Goal: Check status

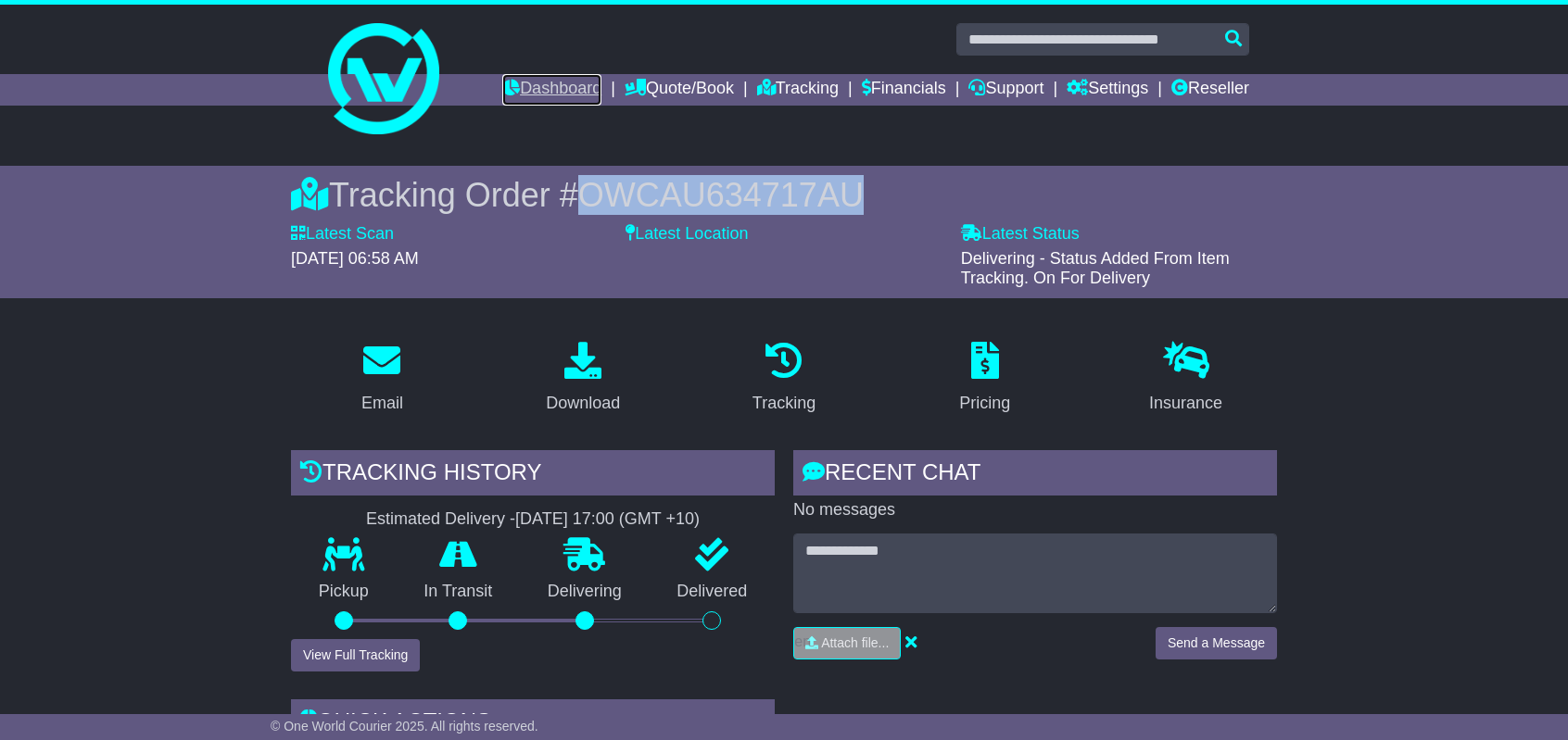
click at [521, 86] on link "Dashboard" at bounding box center [552, 90] width 99 height 32
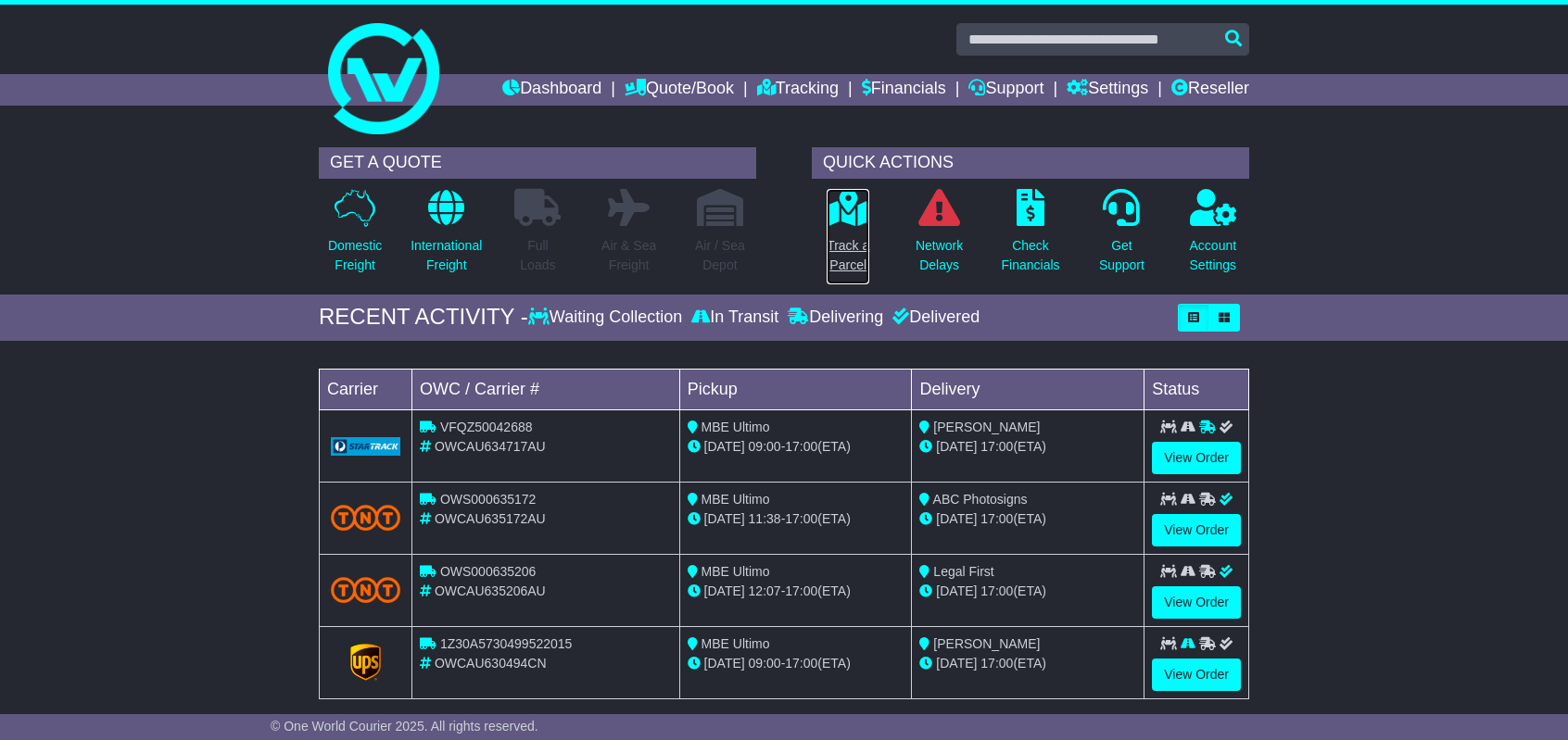
click at [863, 218] on icon at bounding box center [849, 207] width 42 height 37
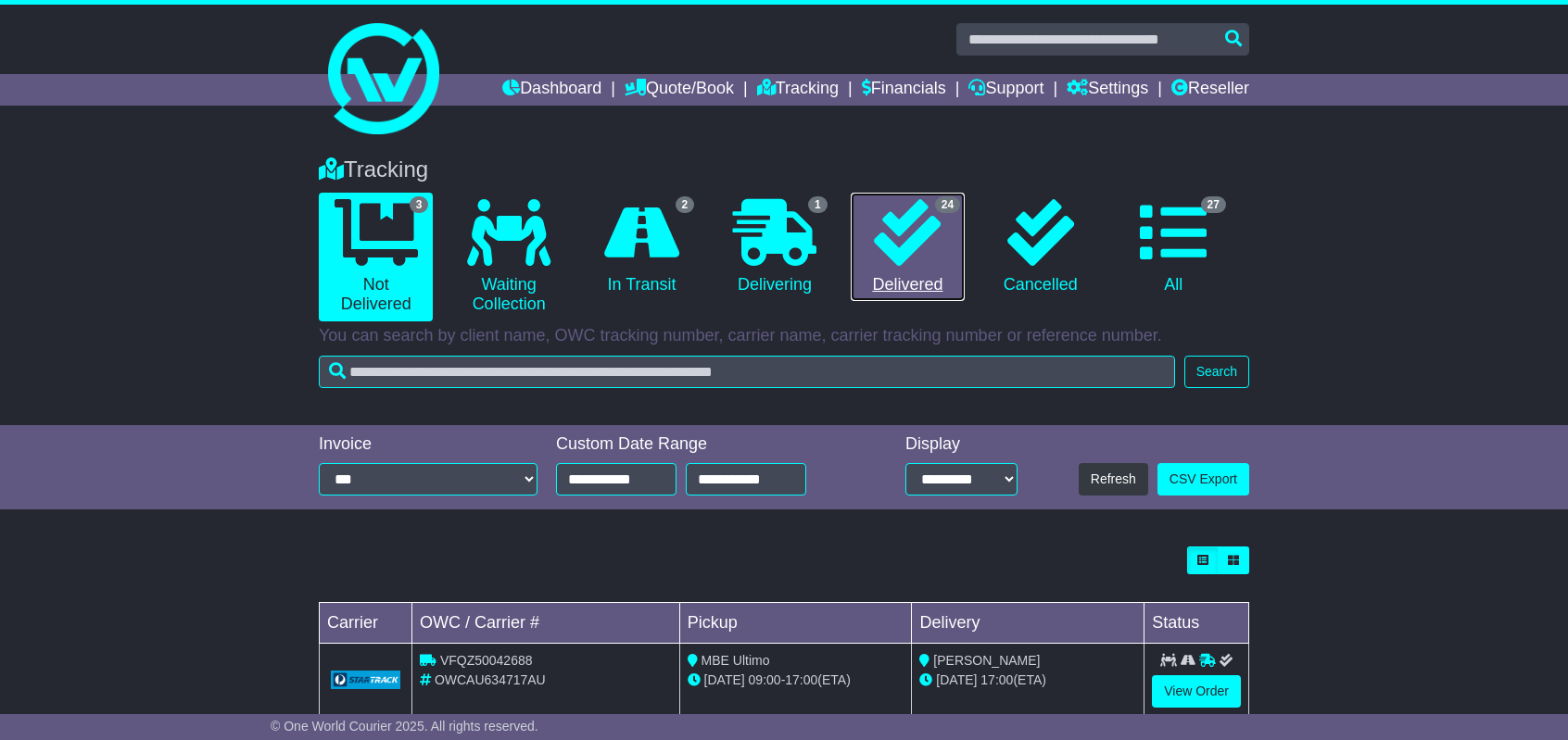
click at [912, 273] on link "24 Delivered" at bounding box center [908, 247] width 114 height 110
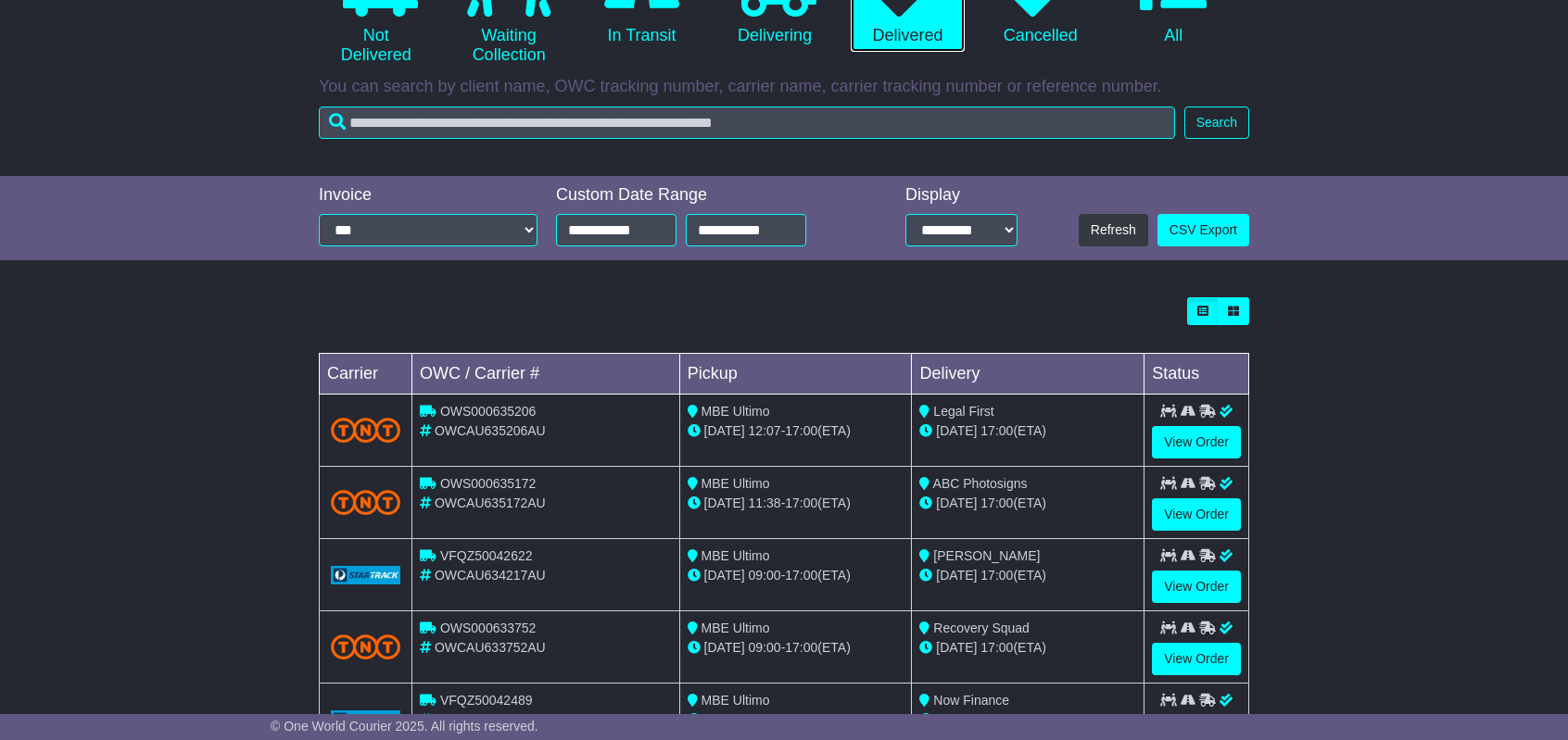
scroll to position [278, 0]
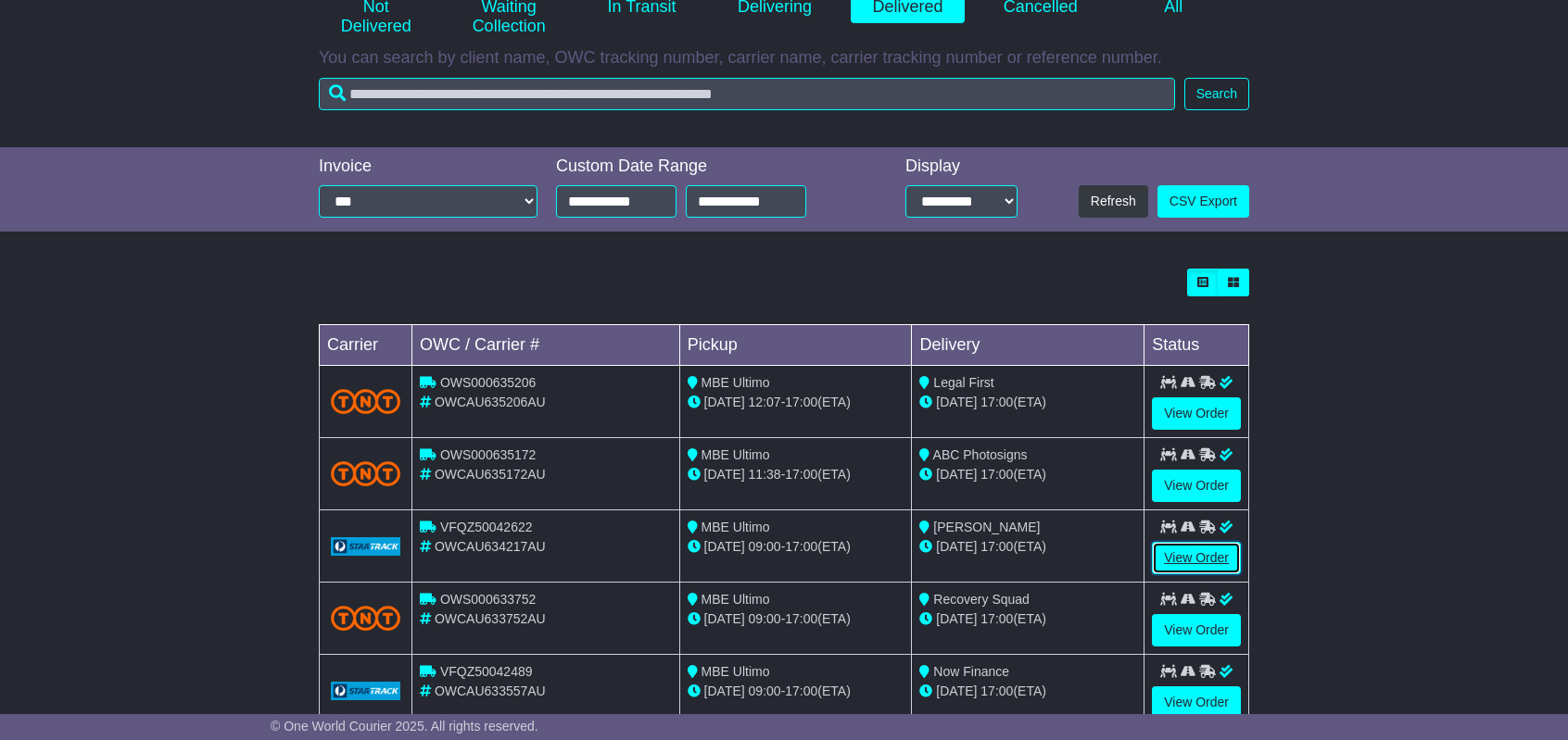
click at [1179, 559] on link "View Order" at bounding box center [1196, 558] width 89 height 33
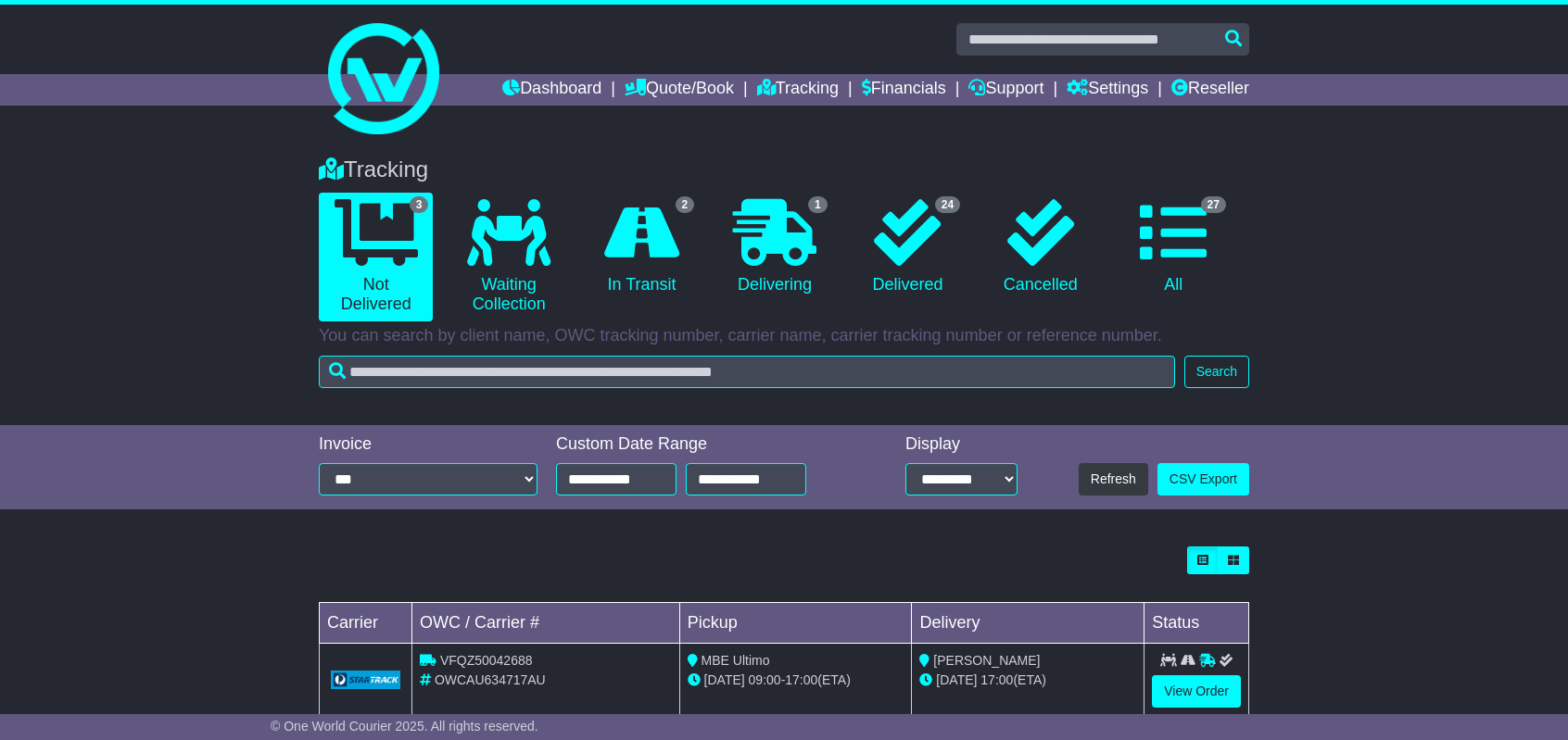
scroll to position [185, 0]
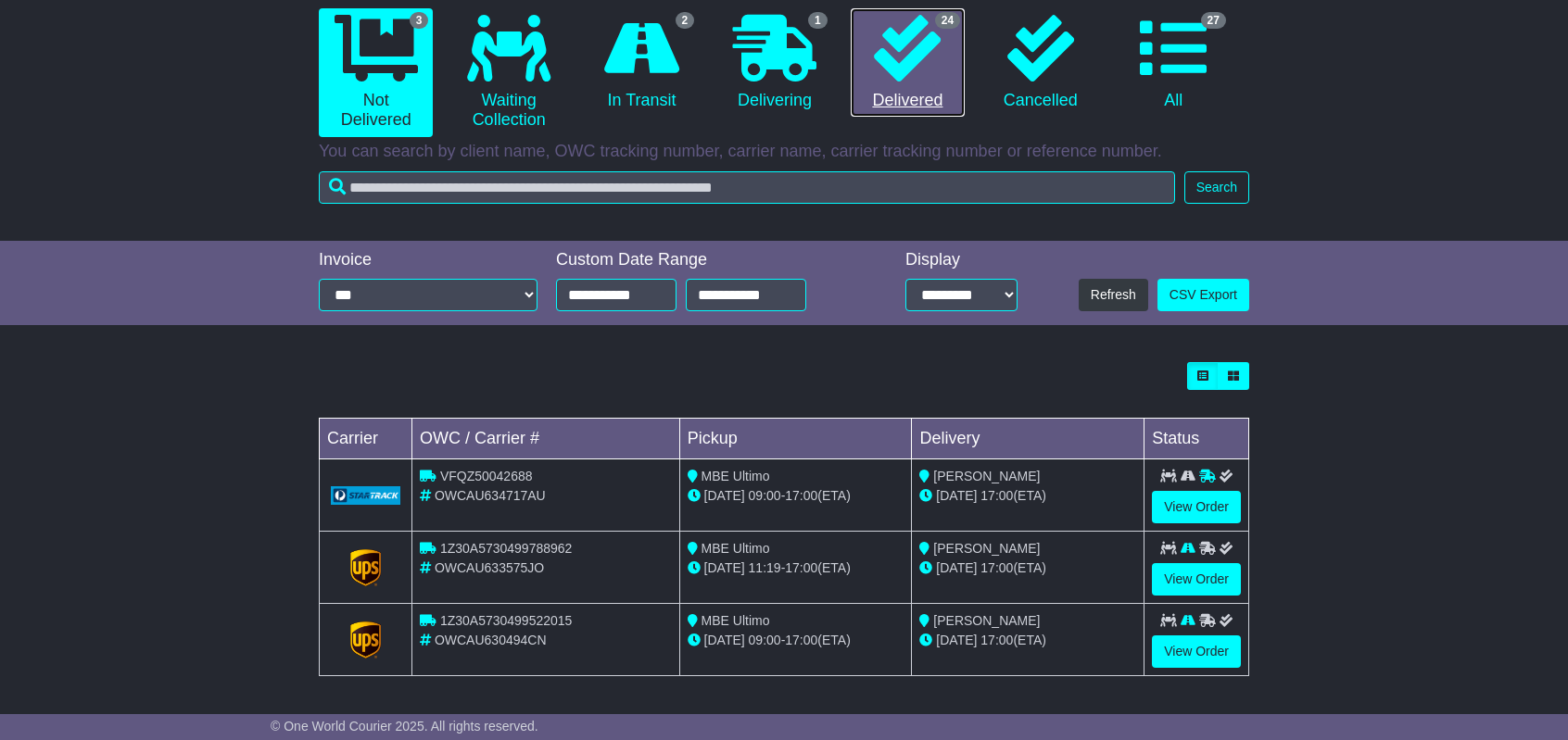
click at [903, 85] on link "24 Delivered" at bounding box center [908, 63] width 114 height 110
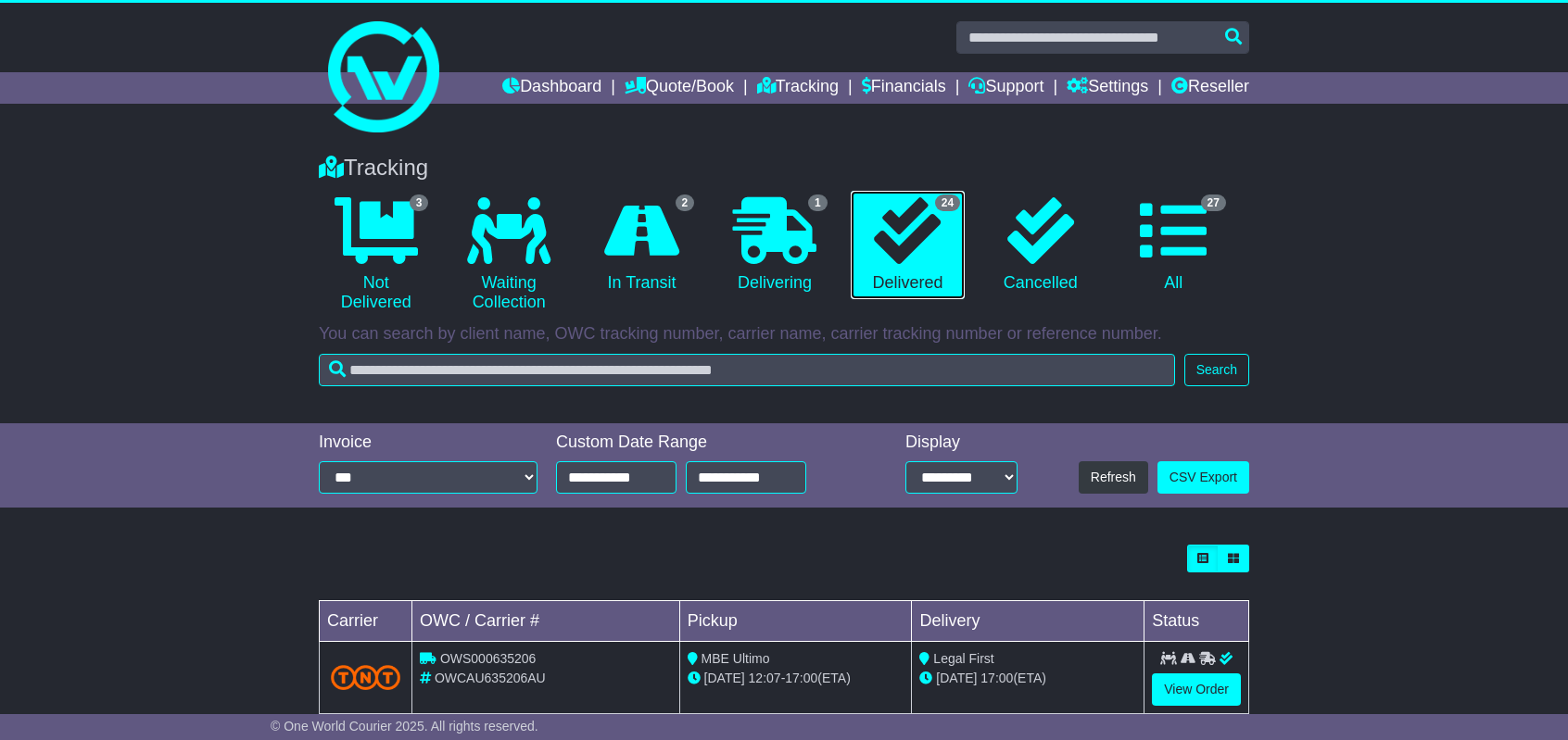
scroll to position [0, 0]
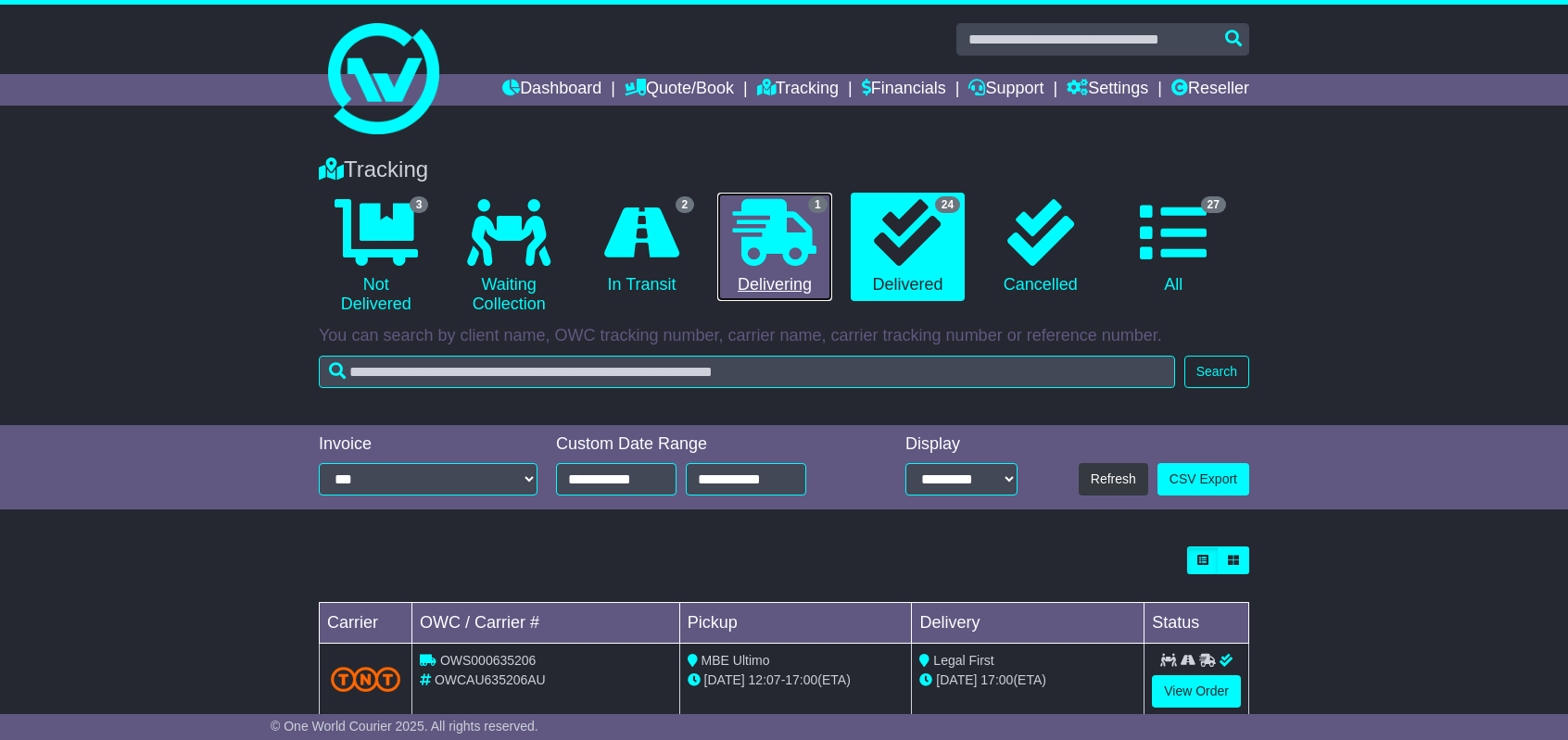
click at [765, 247] on icon at bounding box center [775, 232] width 84 height 67
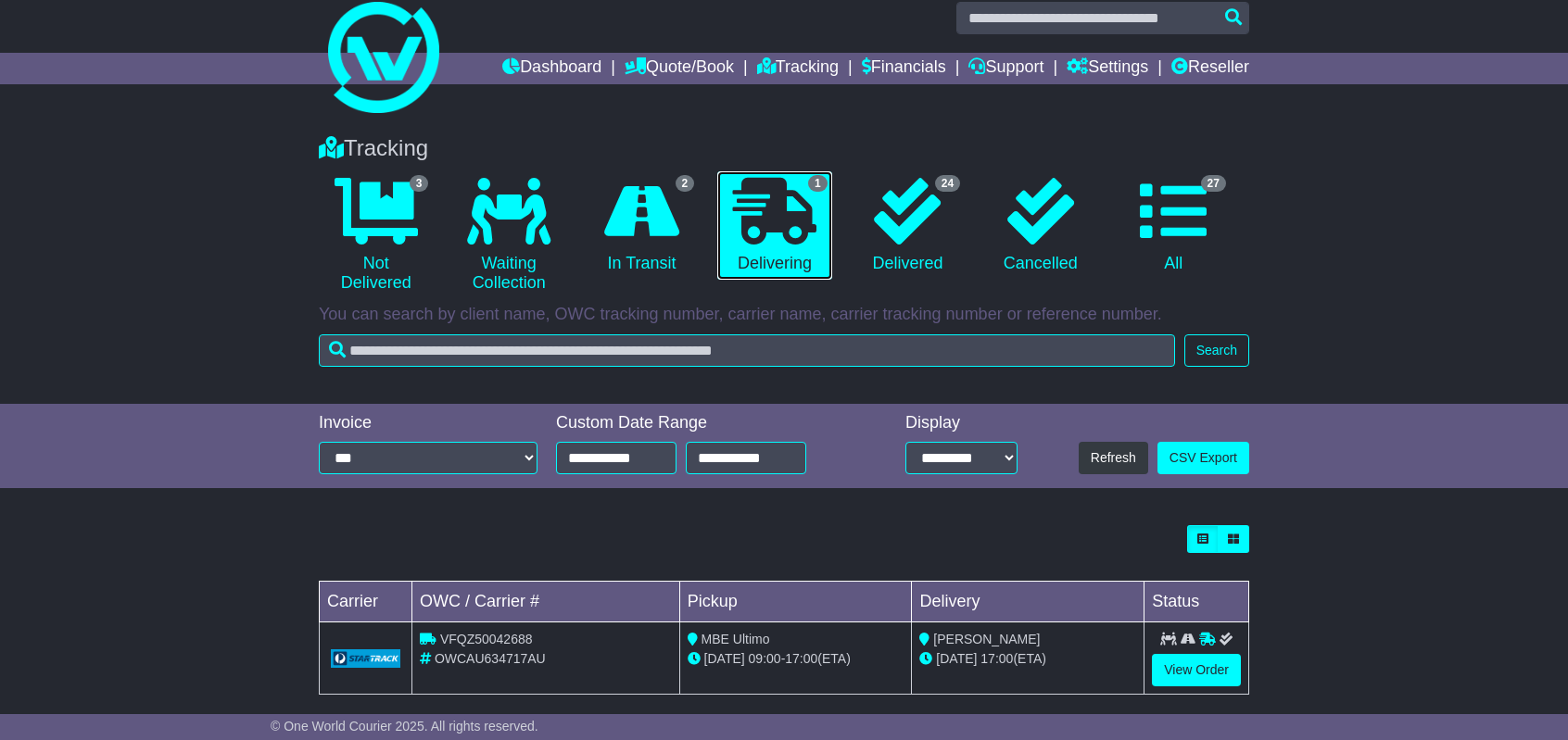
scroll to position [41, 0]
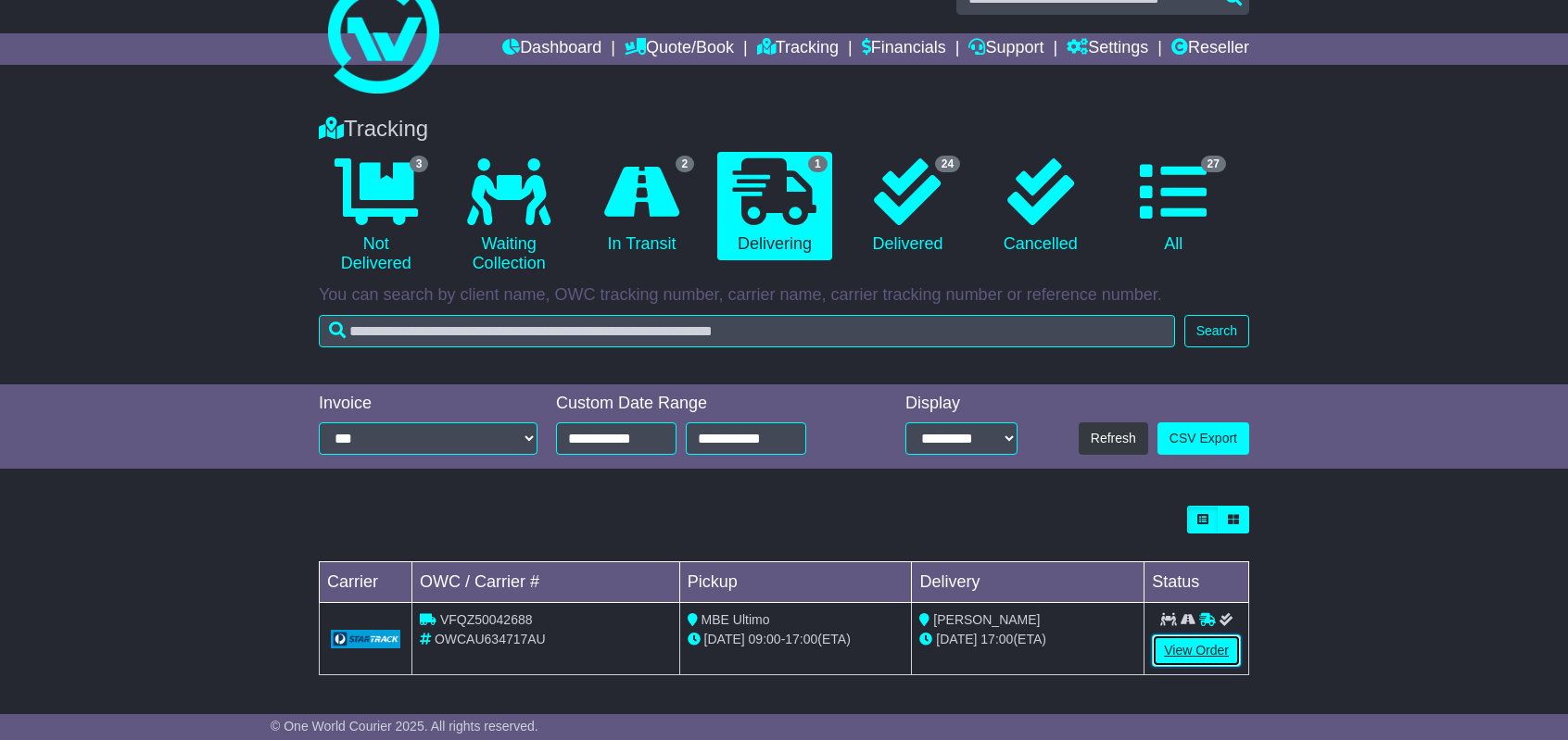
click at [1190, 647] on link "View Order" at bounding box center [1196, 651] width 89 height 33
